Goal: Transaction & Acquisition: Purchase product/service

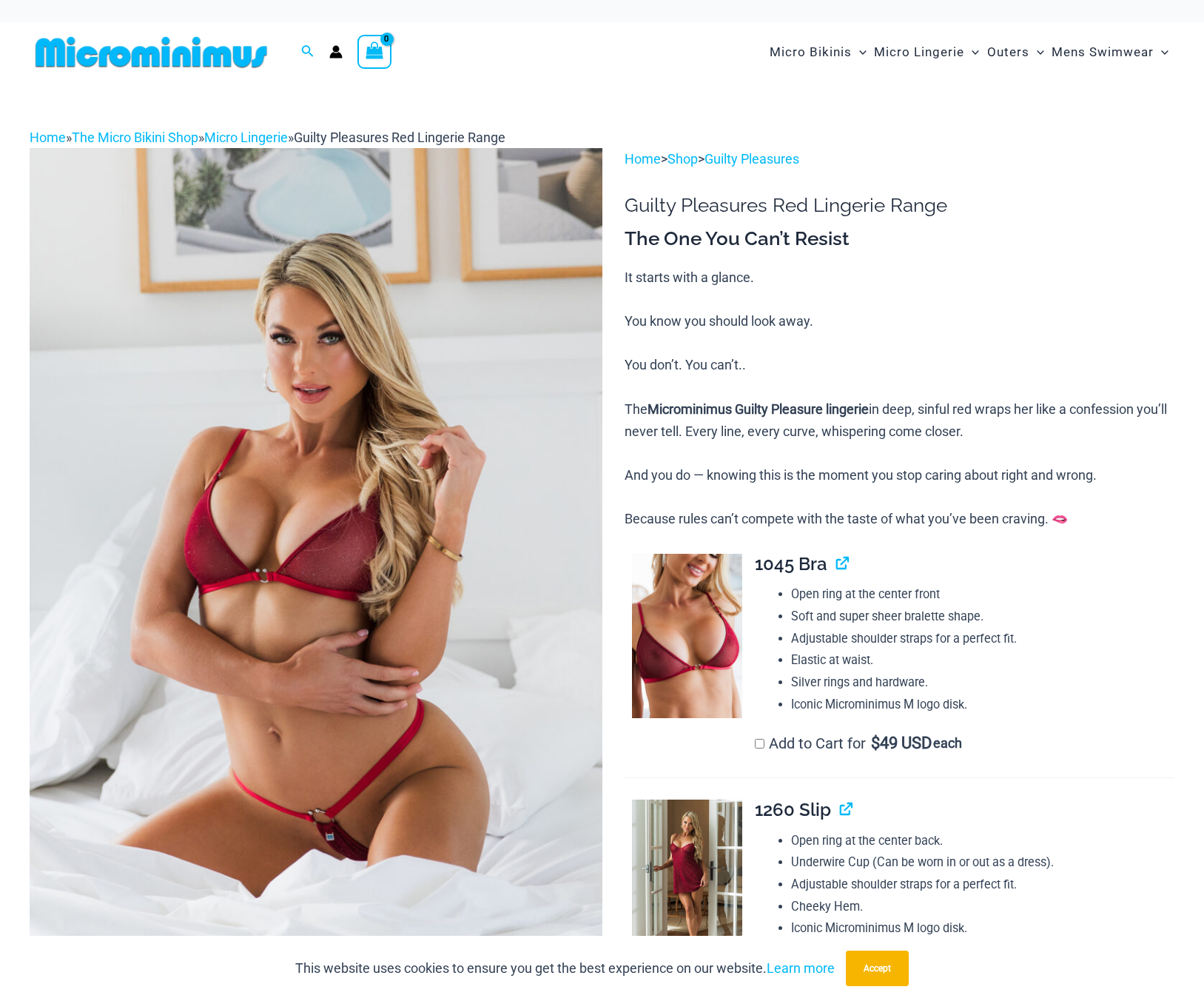
click at [416, 823] on img at bounding box center [315, 577] width 573 height 858
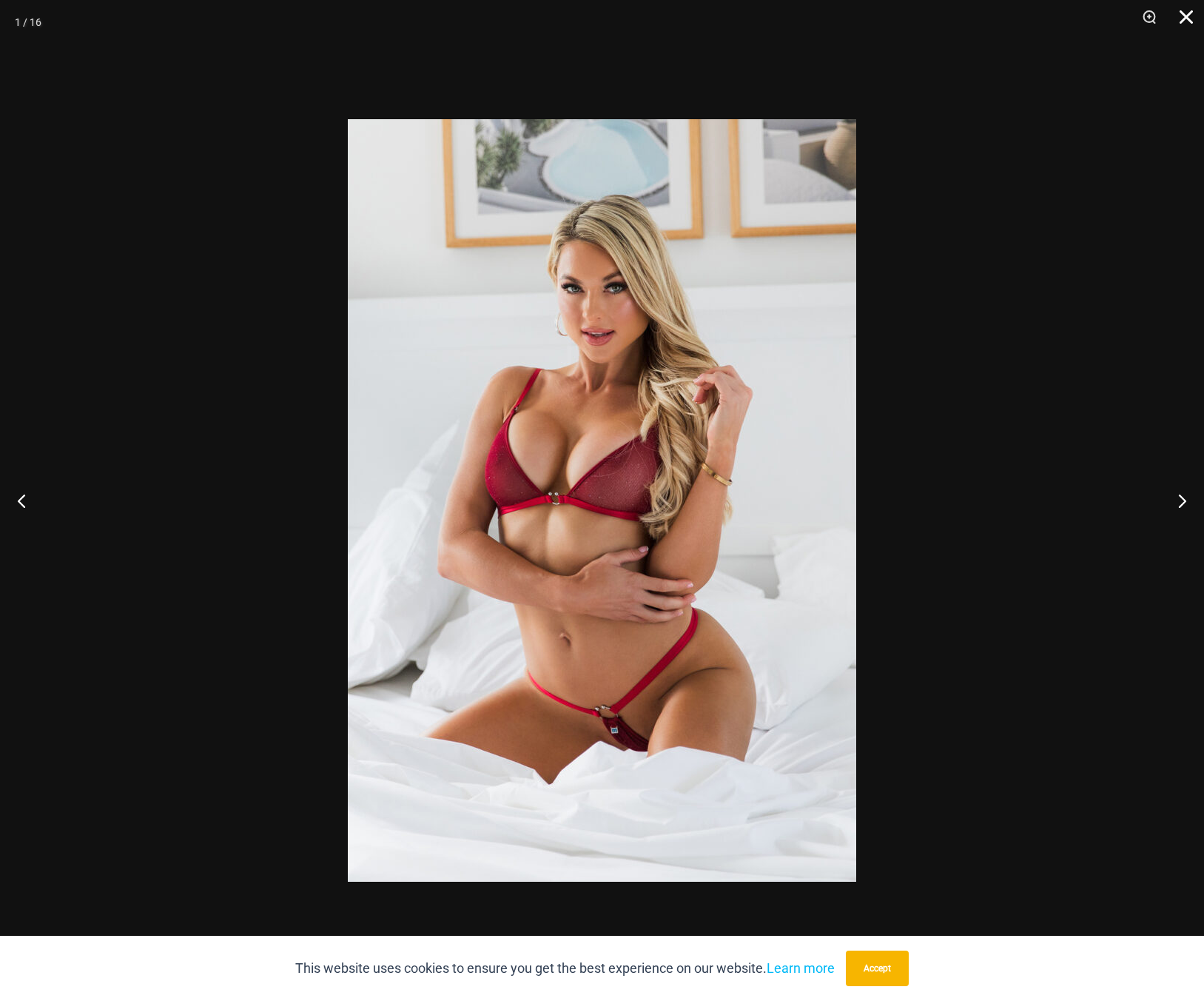
click at [1180, 2] on button "Close" at bounding box center [1180, 22] width 37 height 45
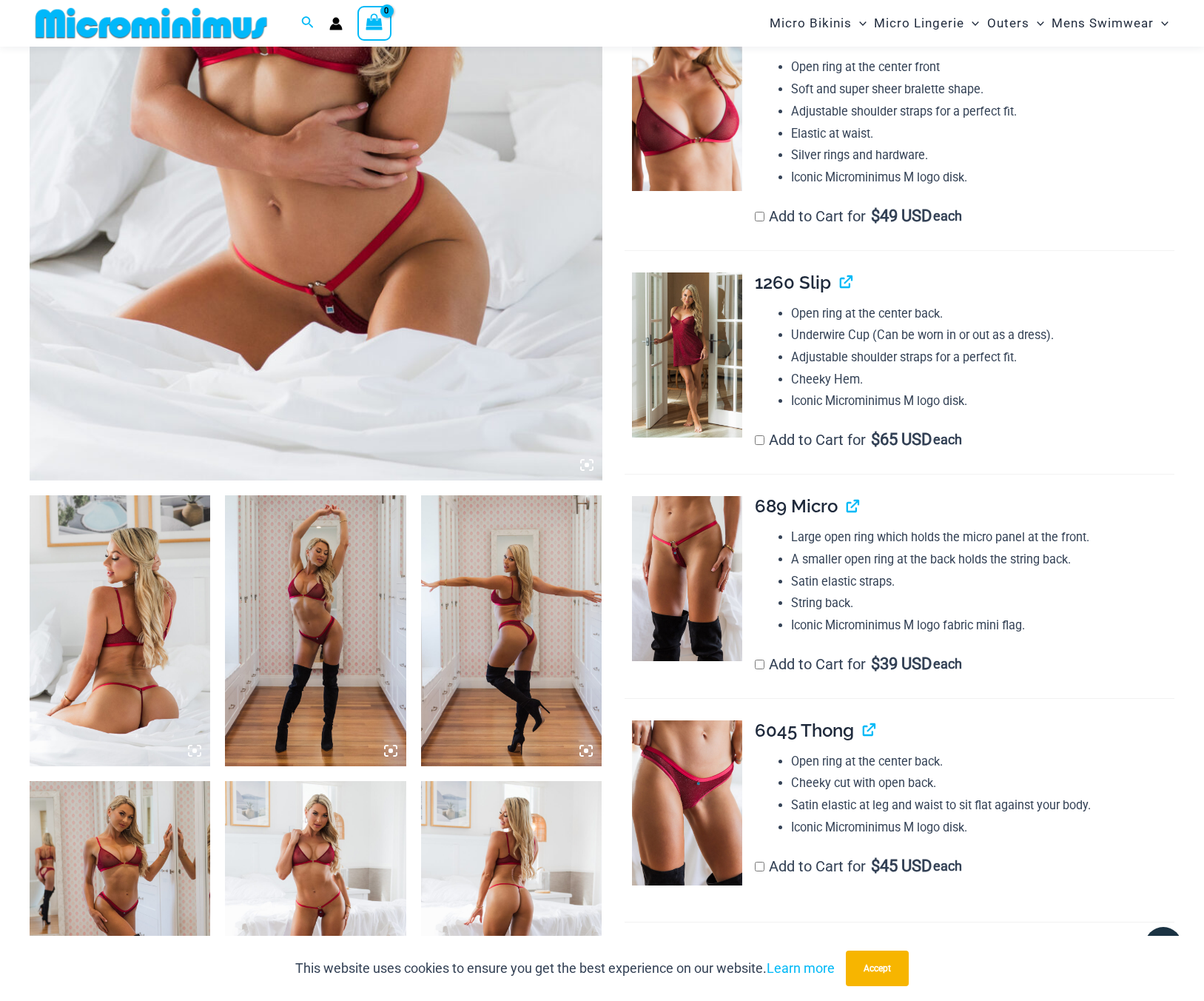
scroll to position [810, 0]
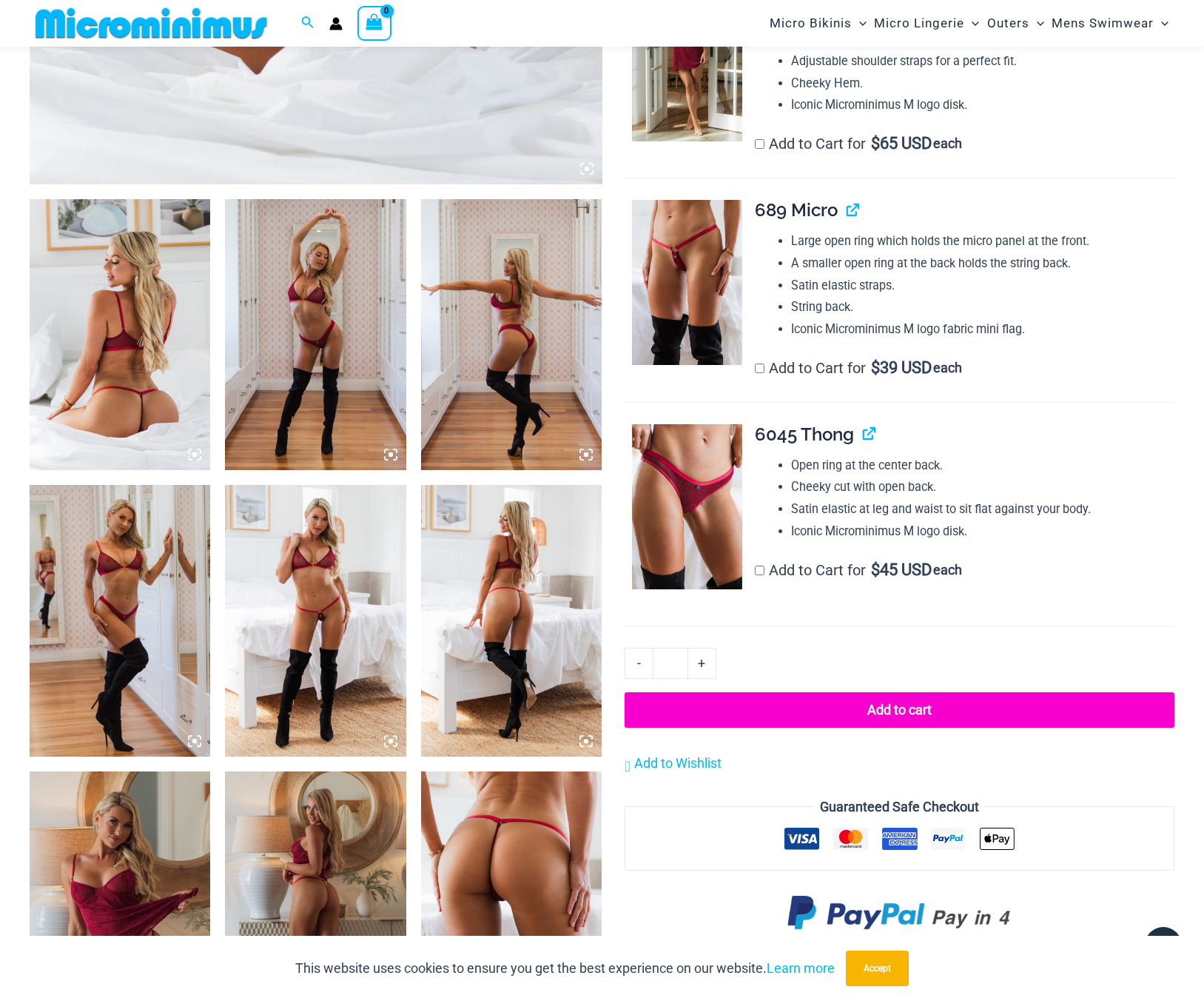
click at [320, 676] on img at bounding box center [315, 621] width 181 height 272
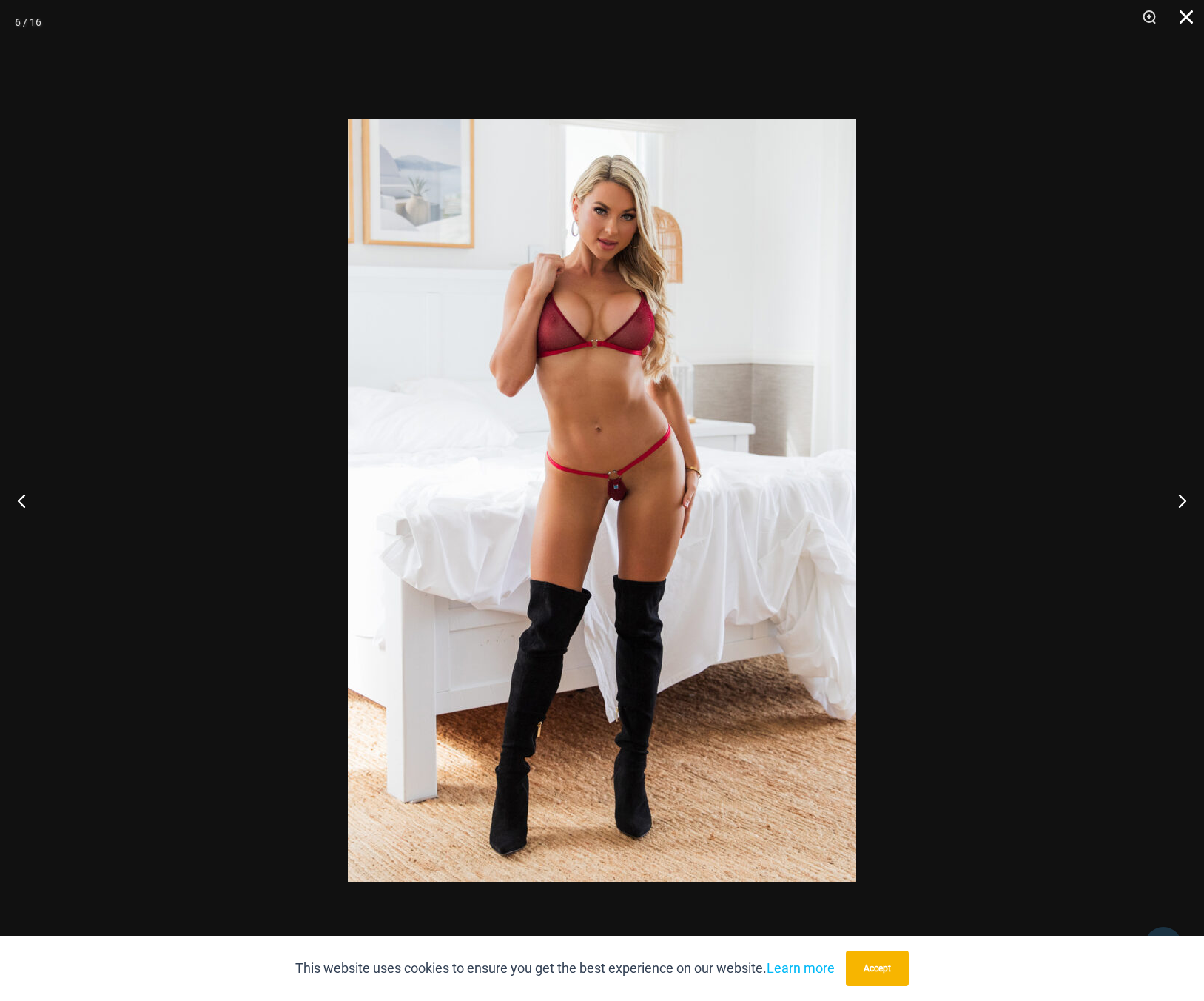
click at [1187, 15] on button "Close" at bounding box center [1180, 22] width 37 height 45
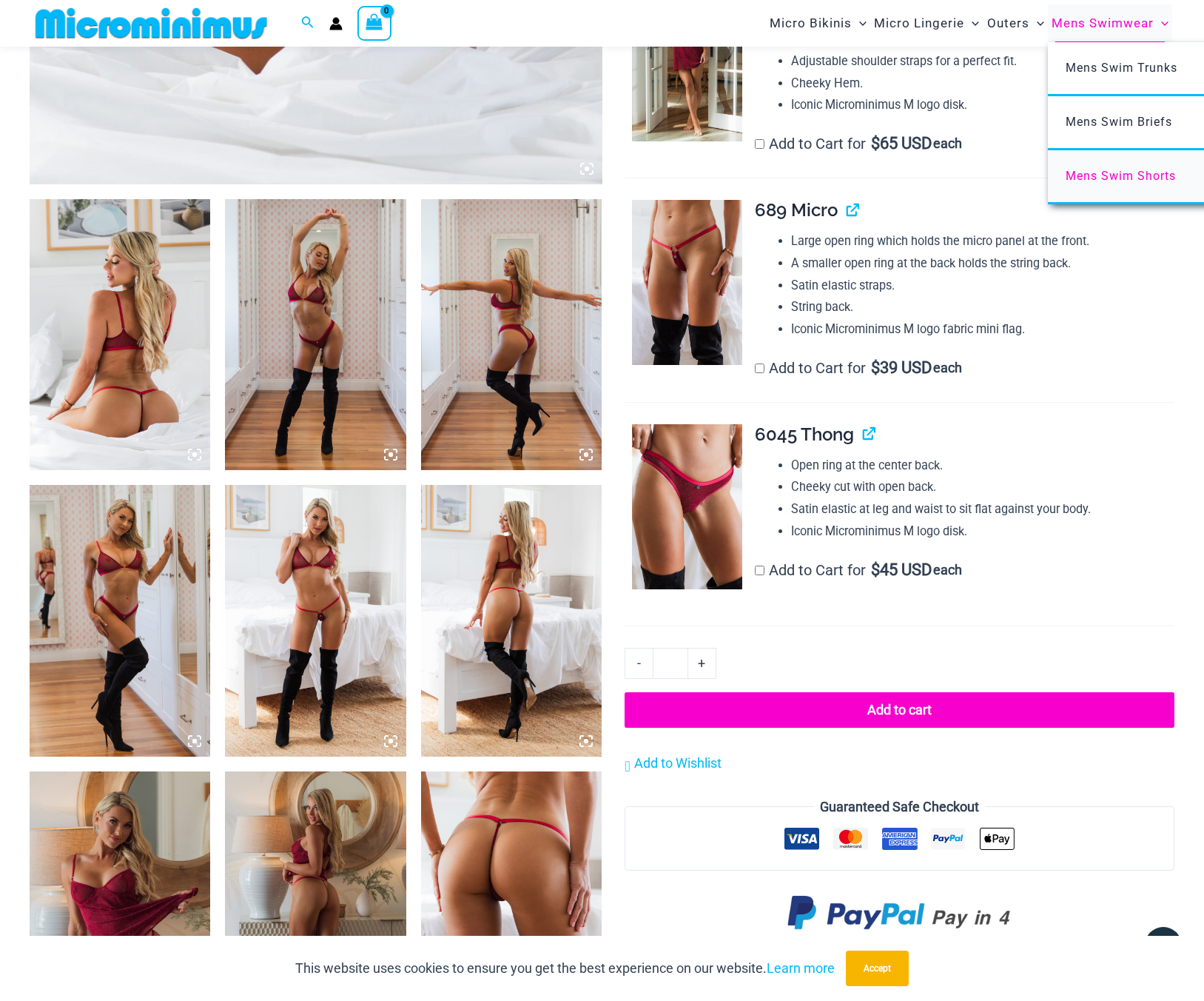
scroll to position [811, 0]
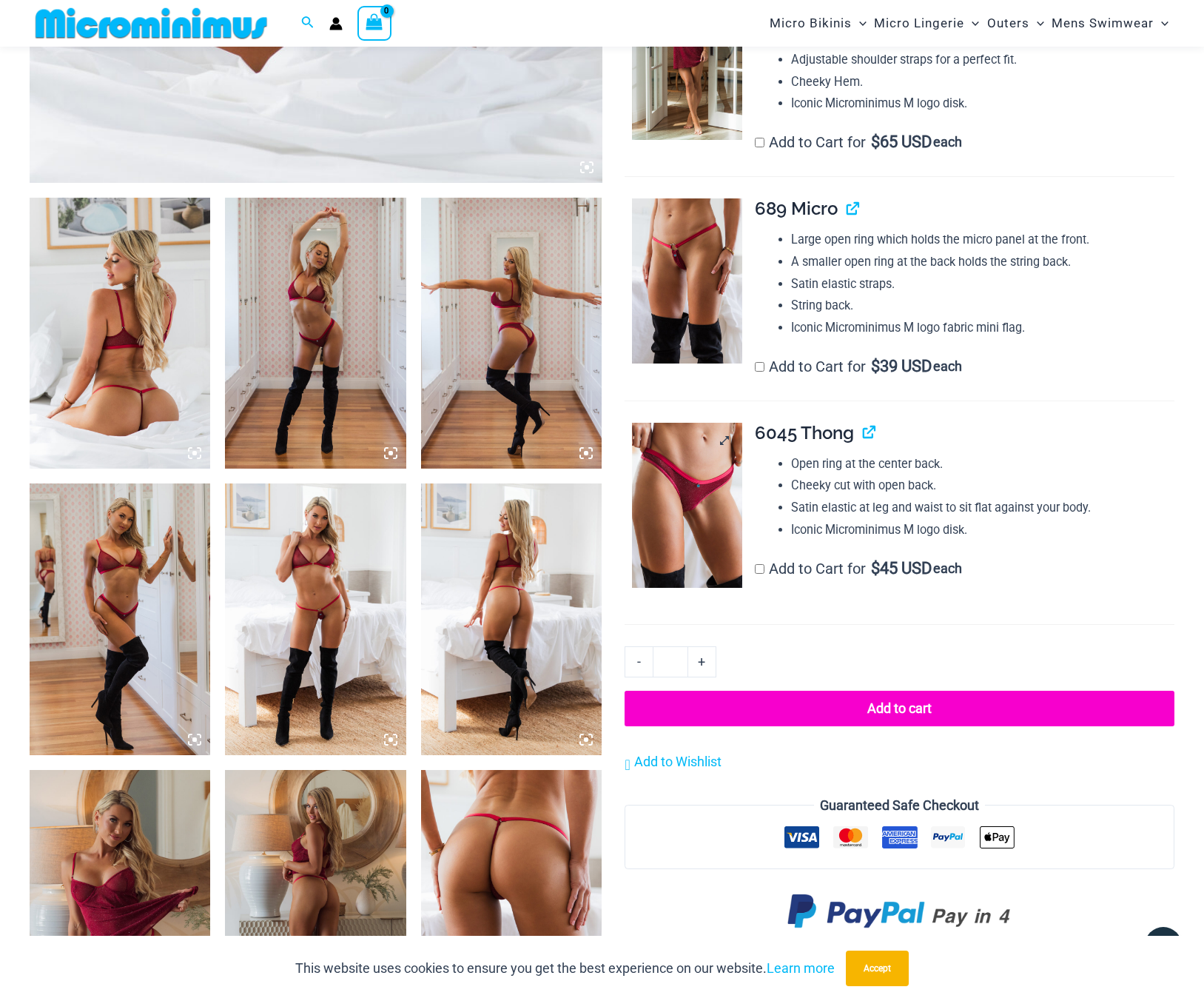
click at [713, 515] on img at bounding box center [687, 506] width 110 height 165
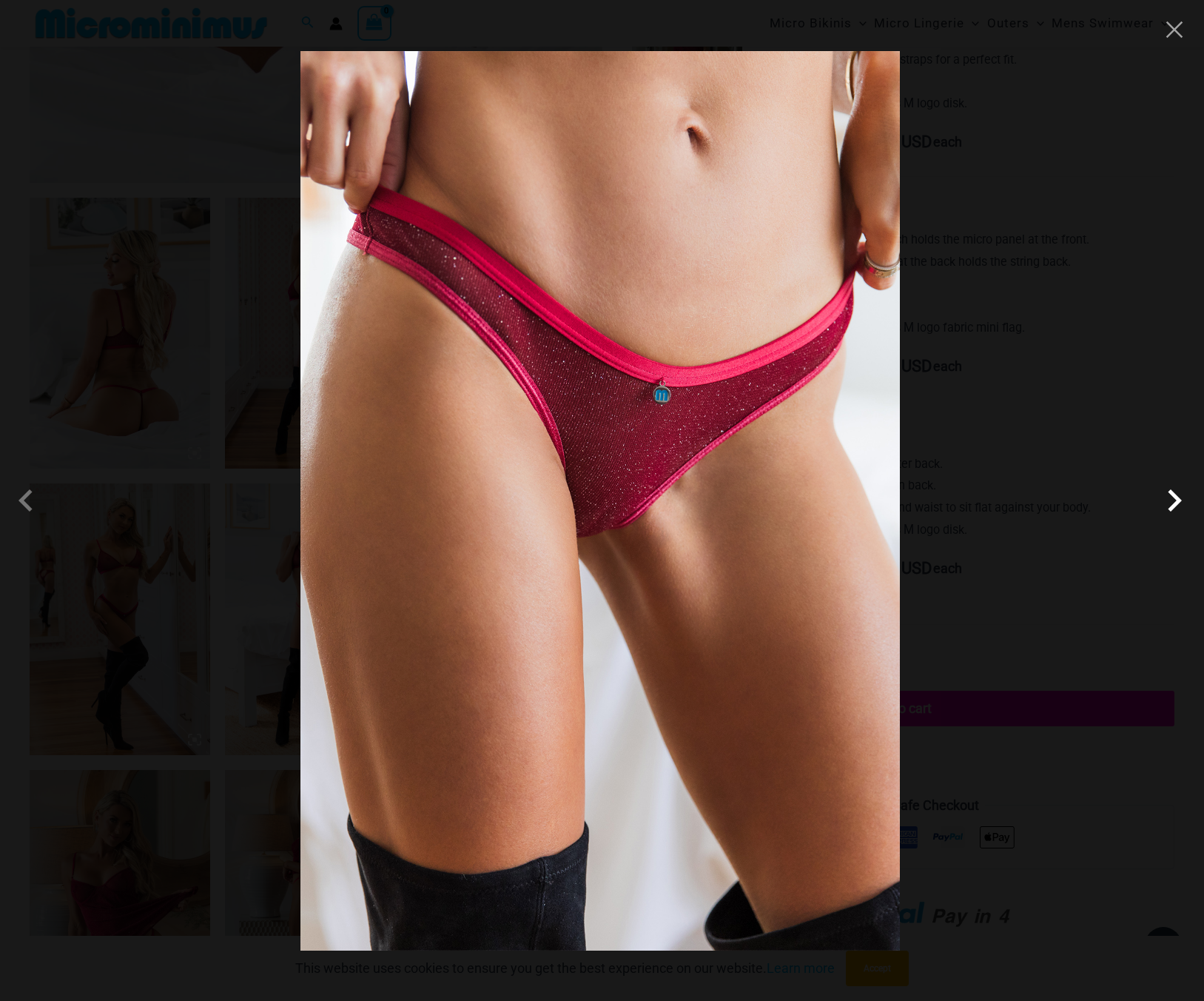
click at [1179, 503] on span at bounding box center [1174, 500] width 45 height 45
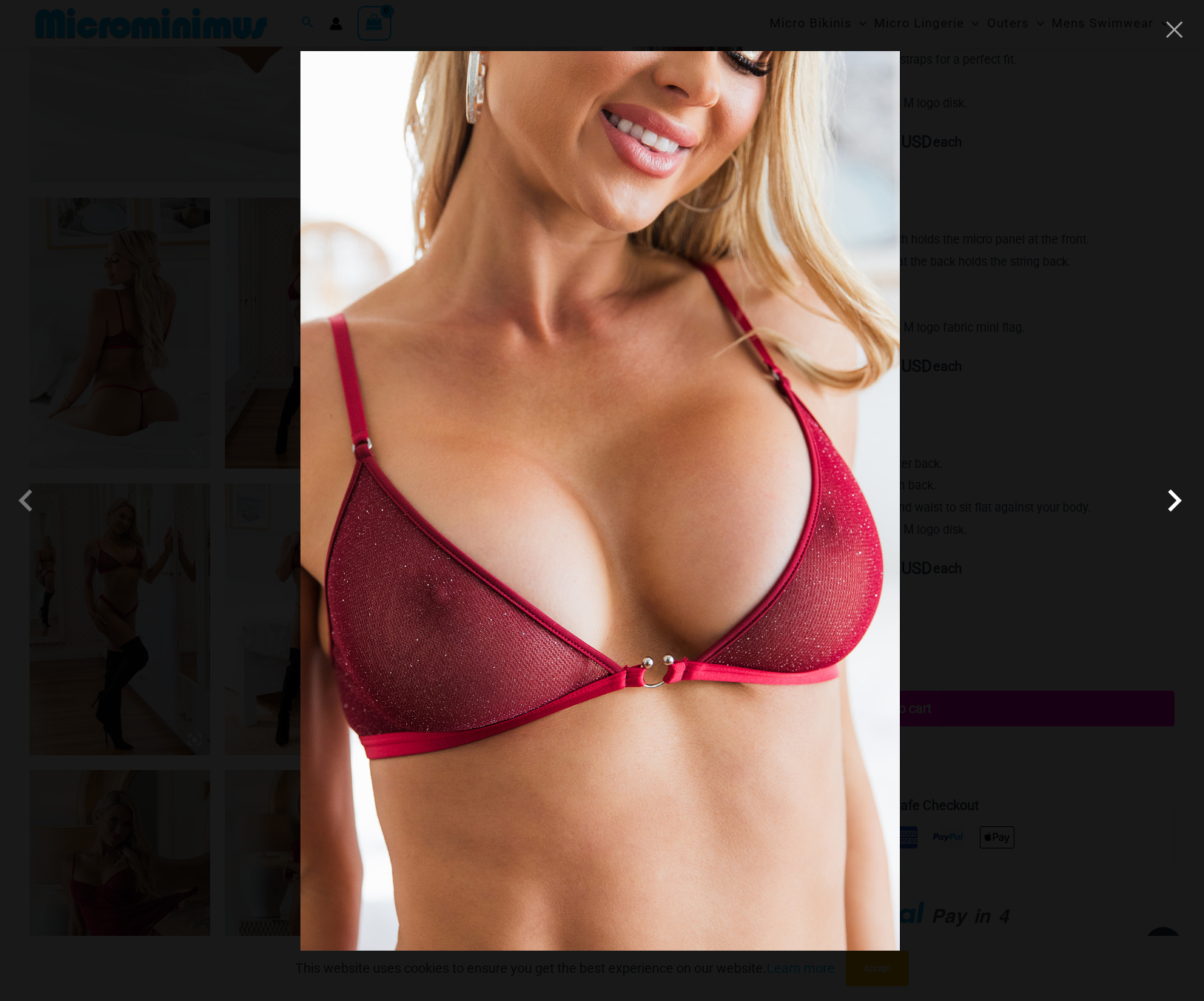
click at [1179, 503] on span at bounding box center [1174, 500] width 45 height 45
